Goal: Task Accomplishment & Management: Manage account settings

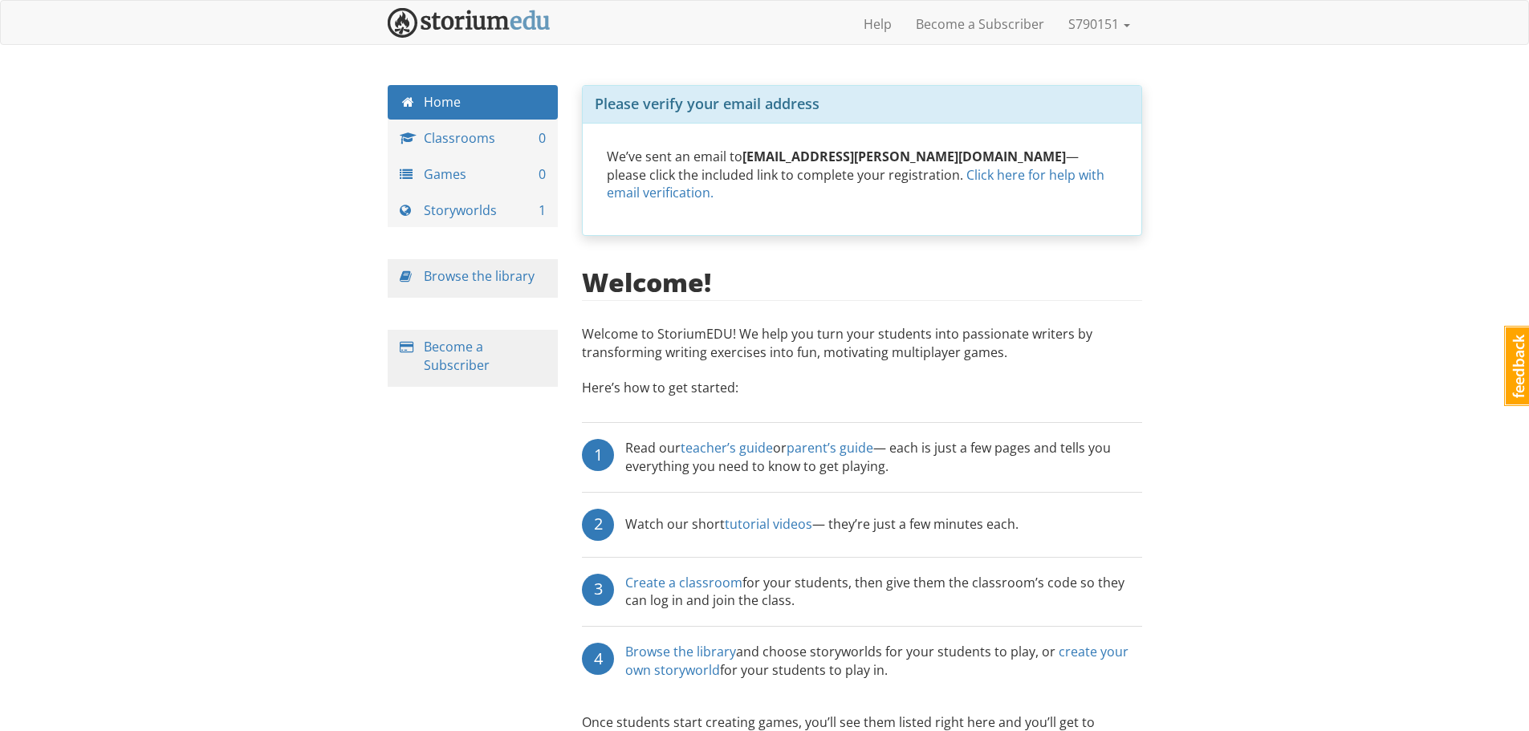
scroll to position [58, 0]
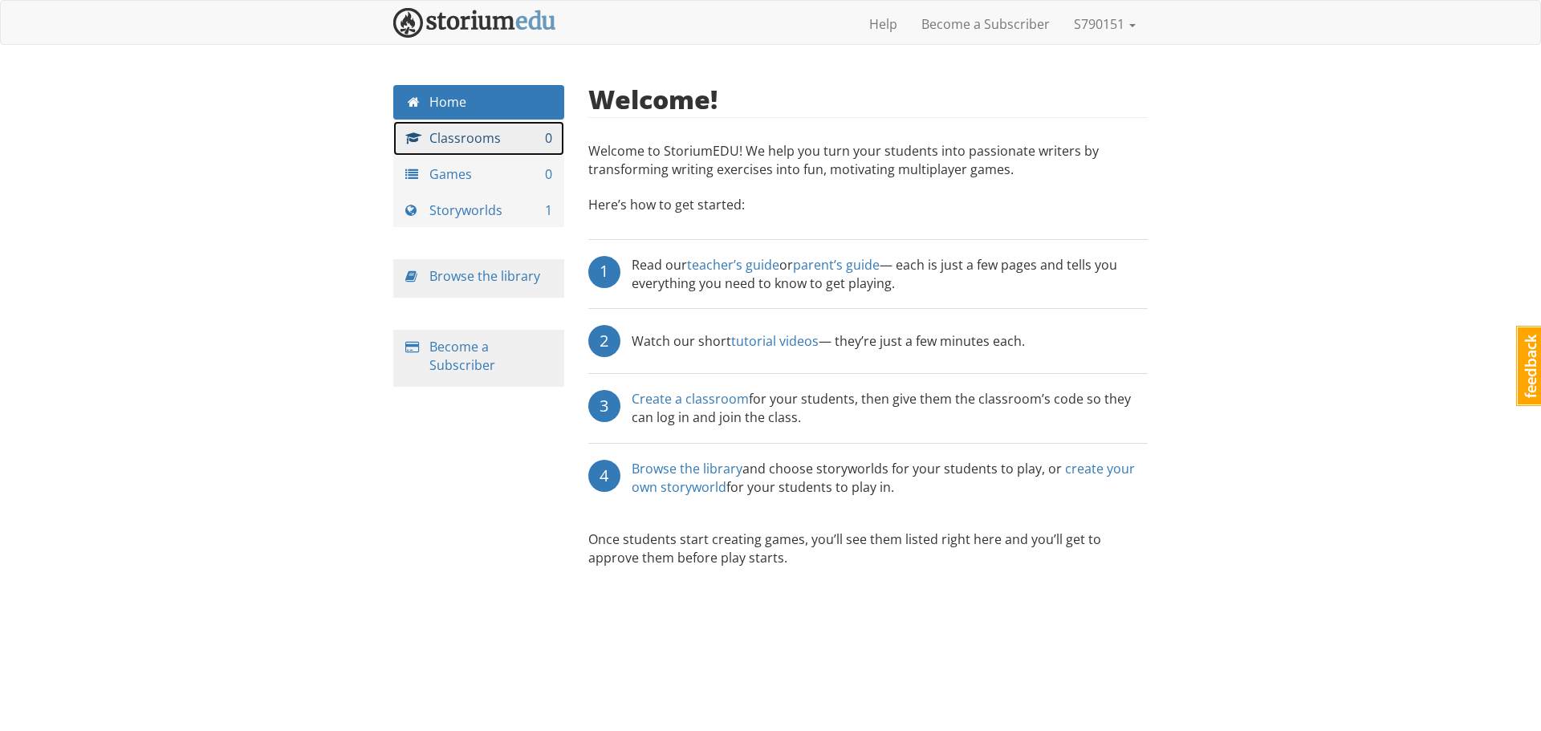
click at [524, 132] on link "Classrooms 0" at bounding box center [478, 138] width 171 height 35
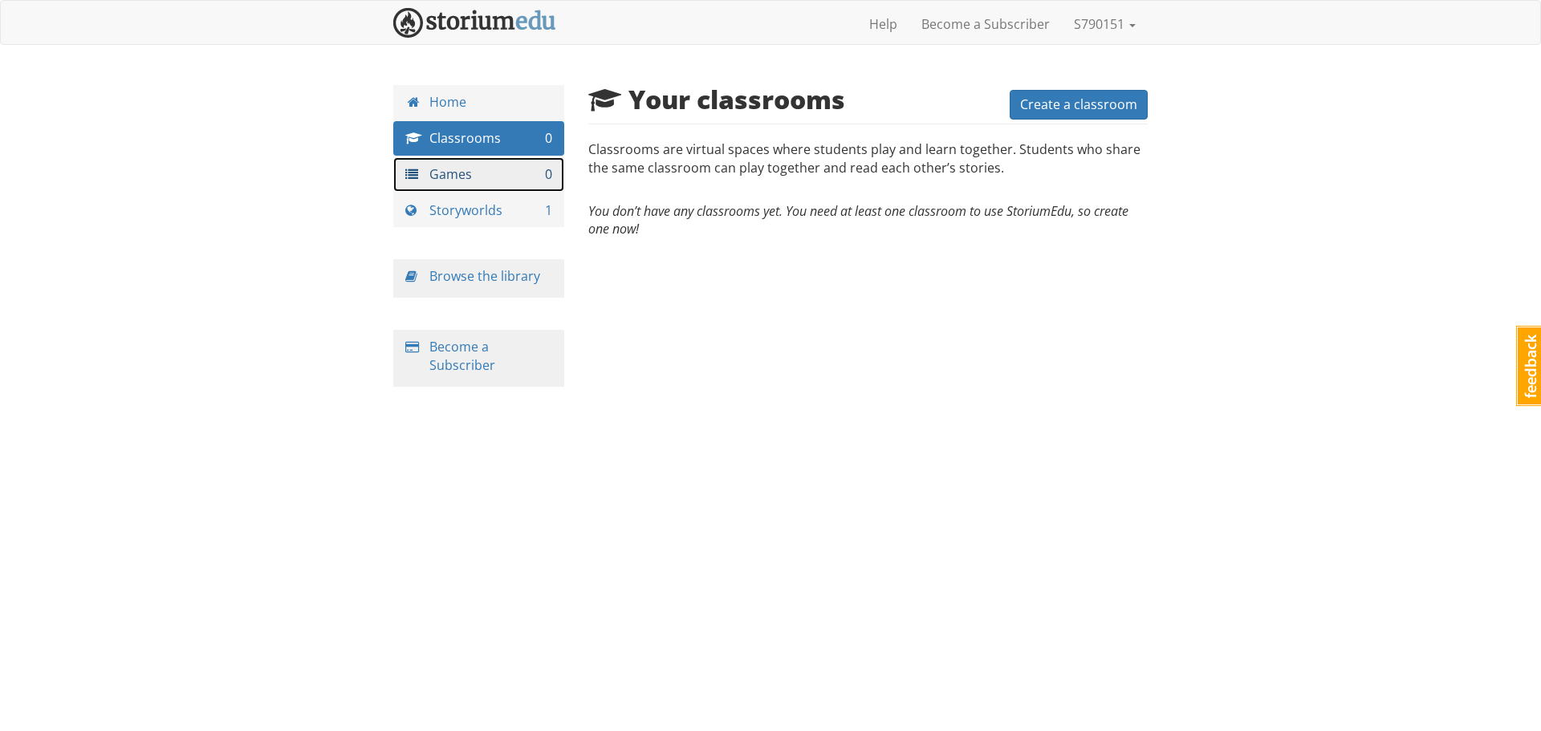
click at [473, 167] on link "Games 0" at bounding box center [478, 174] width 171 height 35
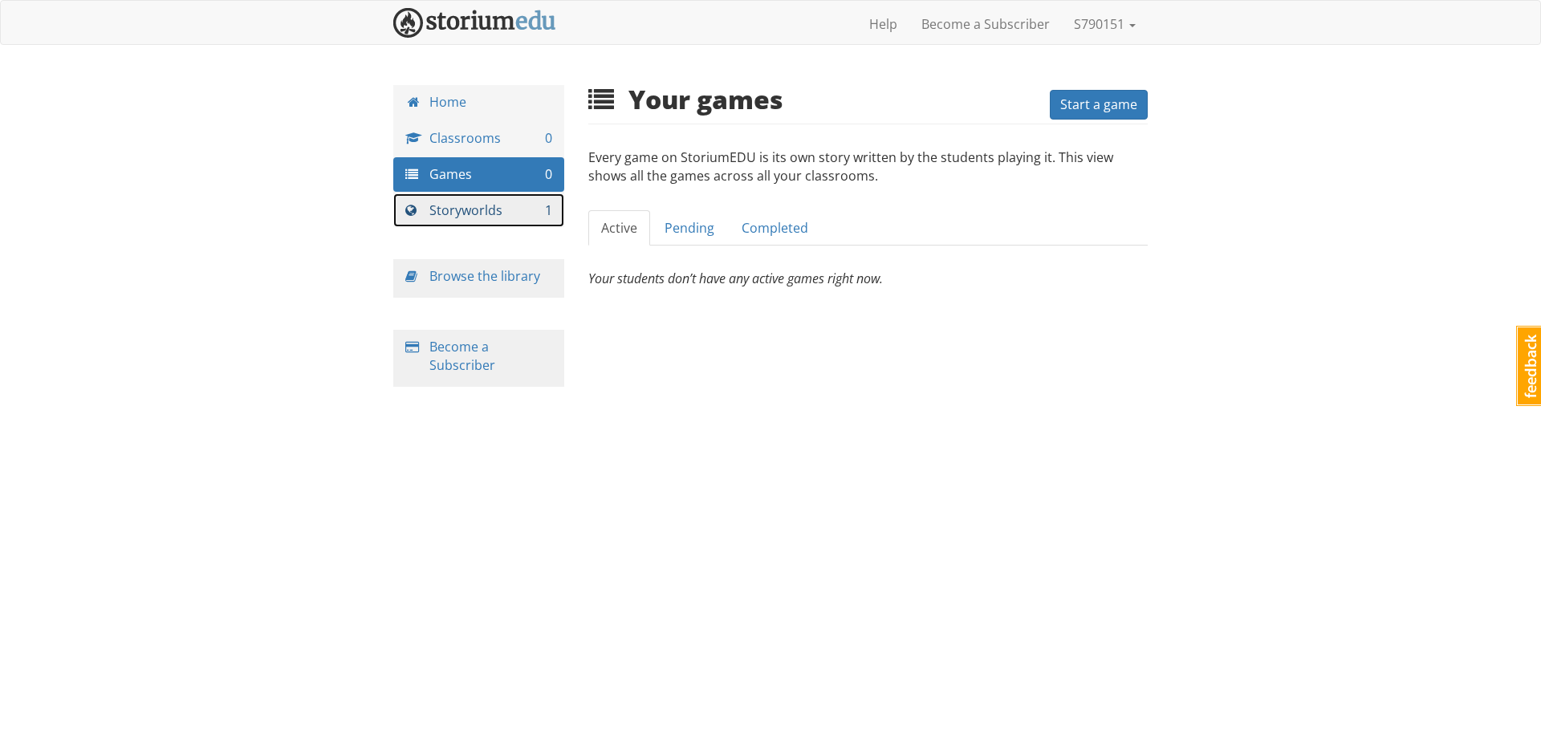
click at [494, 199] on link "Storyworlds 1" at bounding box center [478, 210] width 171 height 35
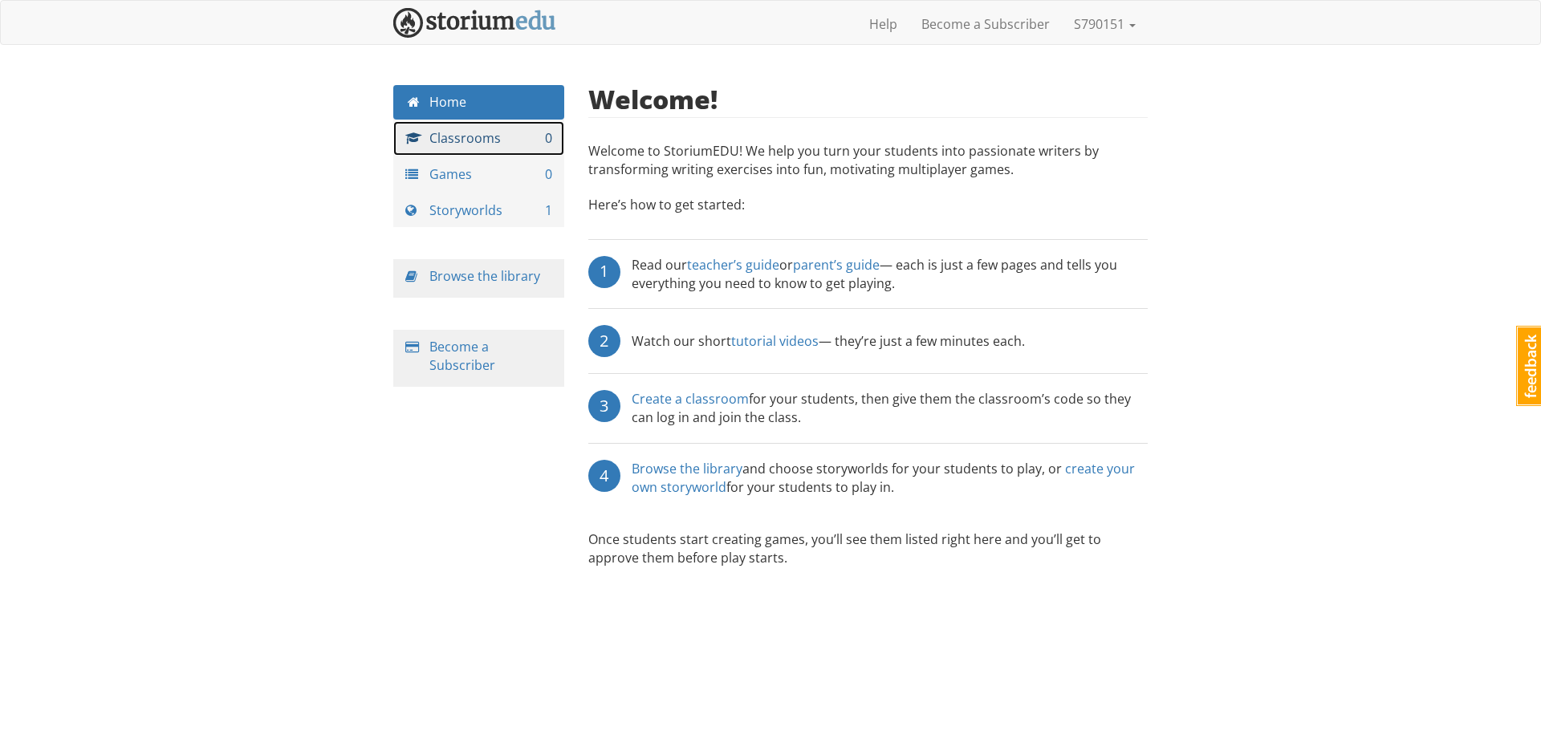
click at [524, 140] on link "Classrooms 0" at bounding box center [478, 138] width 171 height 35
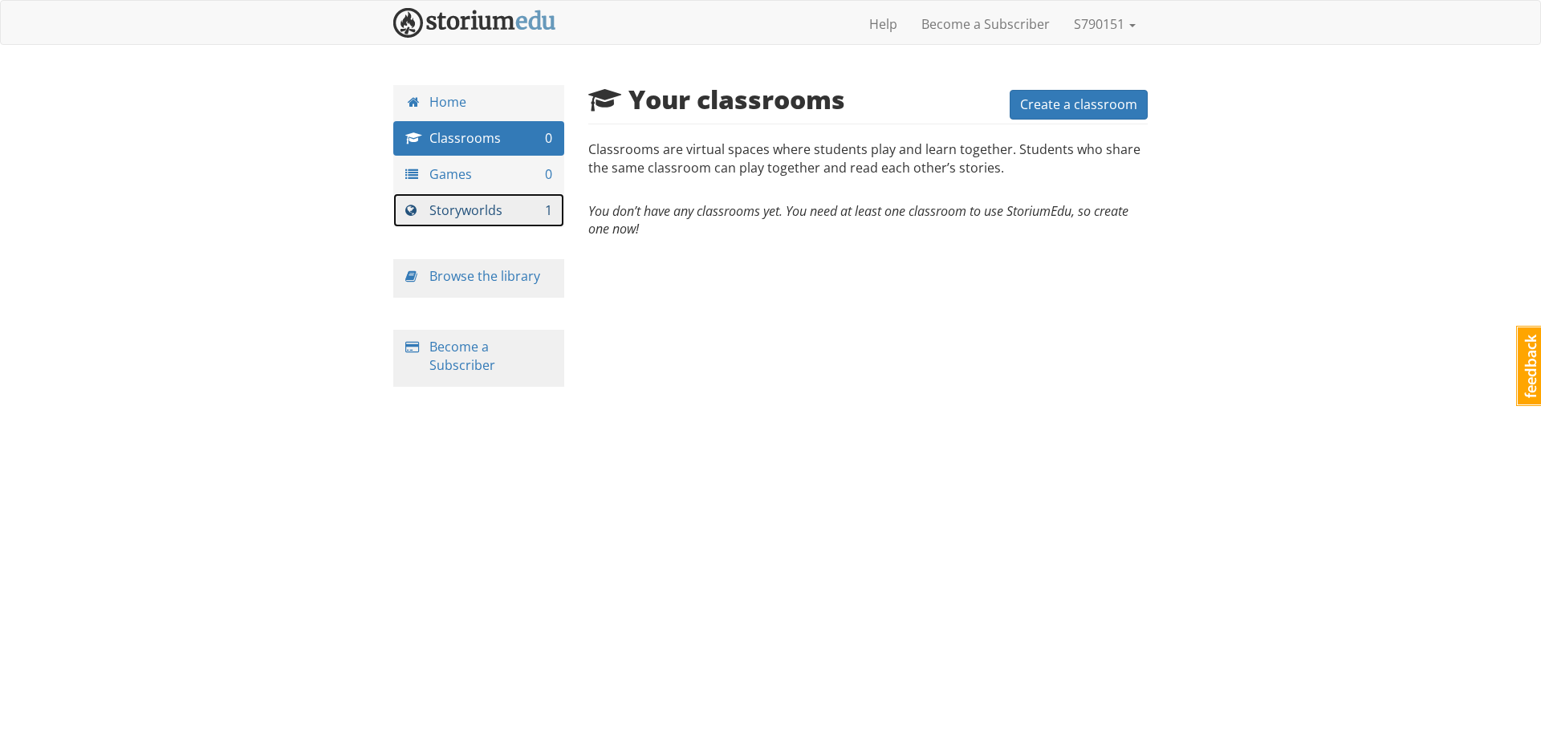
click at [522, 221] on link "Storyworlds 1" at bounding box center [478, 210] width 171 height 35
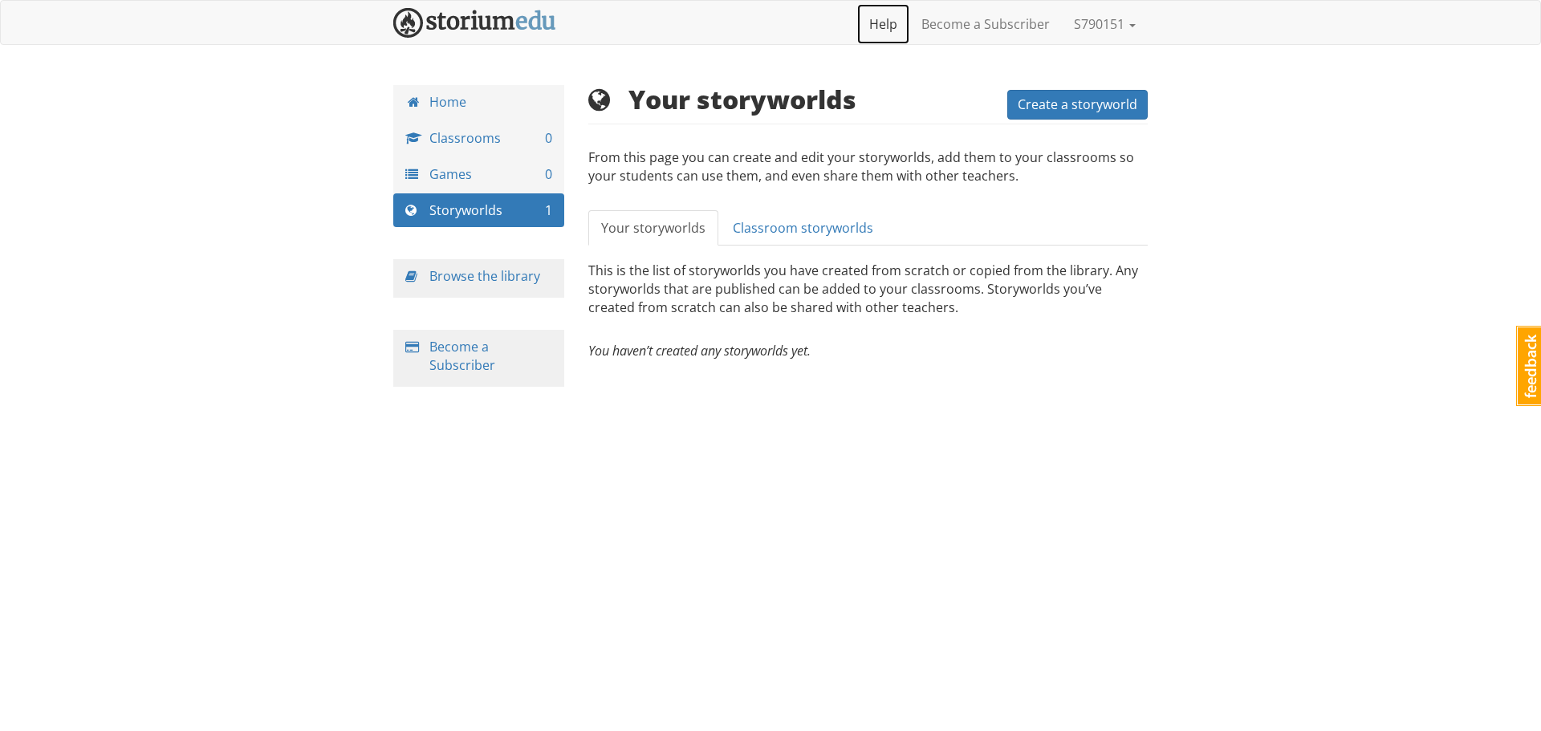
click at [895, 26] on link "Help" at bounding box center [883, 24] width 52 height 40
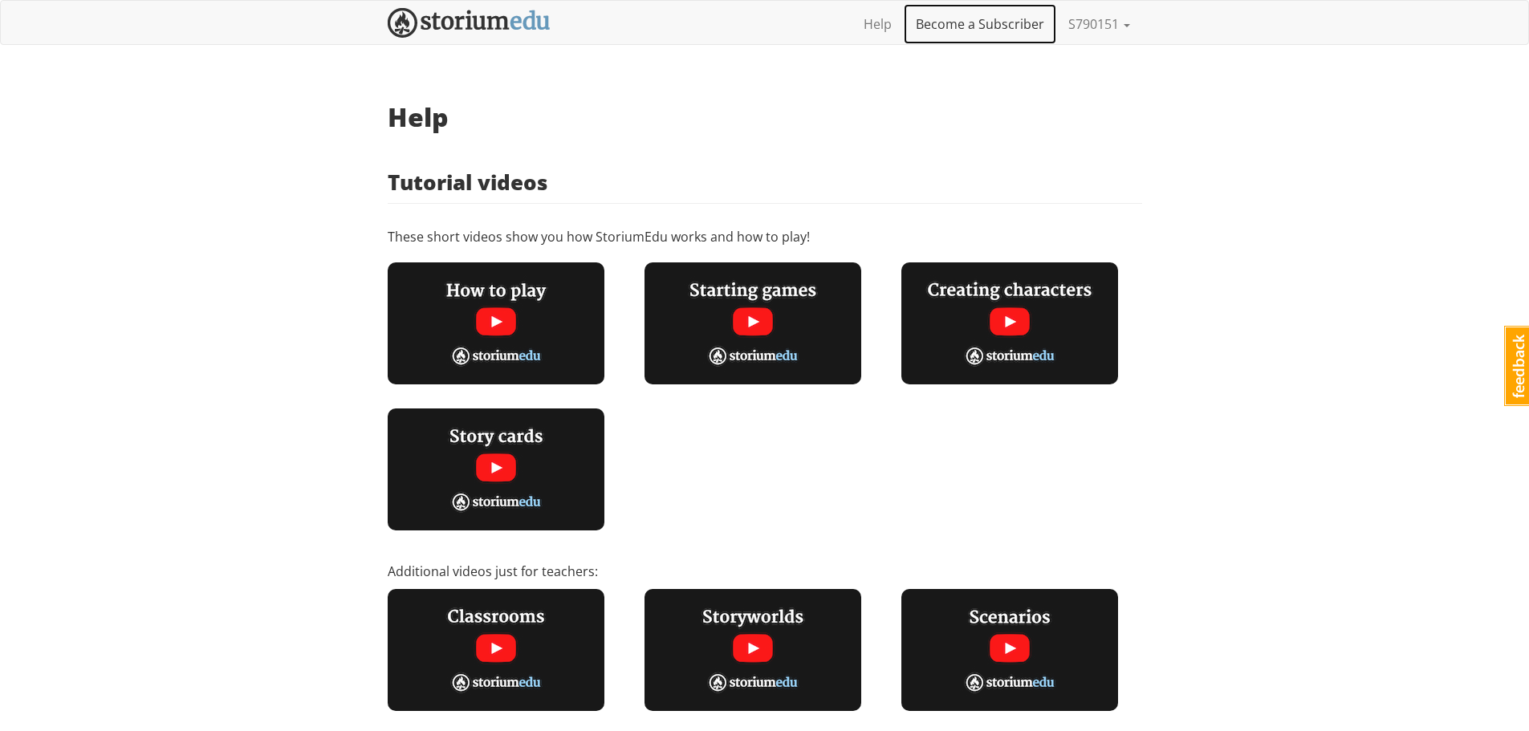
click at [927, 26] on link "Become a Subscriber" at bounding box center [980, 24] width 152 height 40
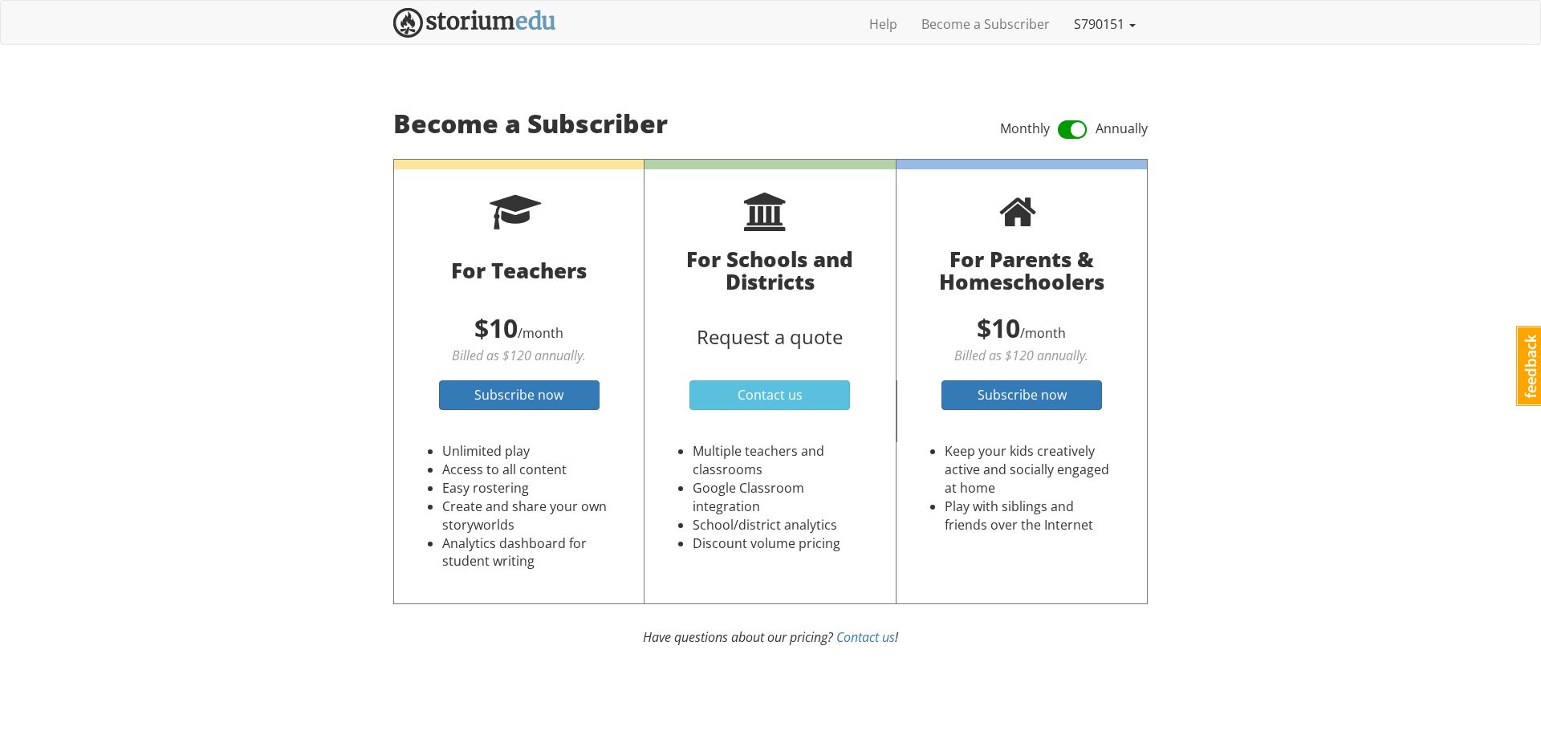
click at [1100, 23] on link "S790151" at bounding box center [1105, 24] width 86 height 40
click at [1091, 102] on link "Log out" at bounding box center [1083, 106] width 127 height 23
